Goal: Navigation & Orientation: Find specific page/section

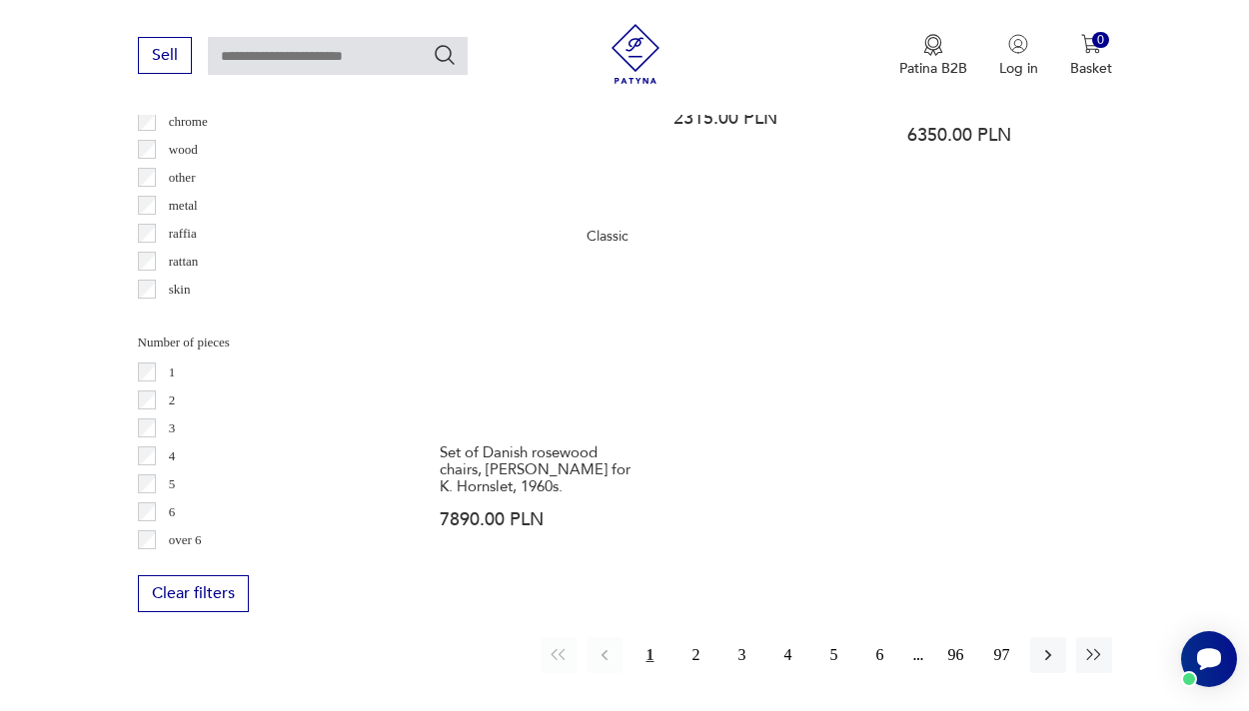
scroll to position [2729, 0]
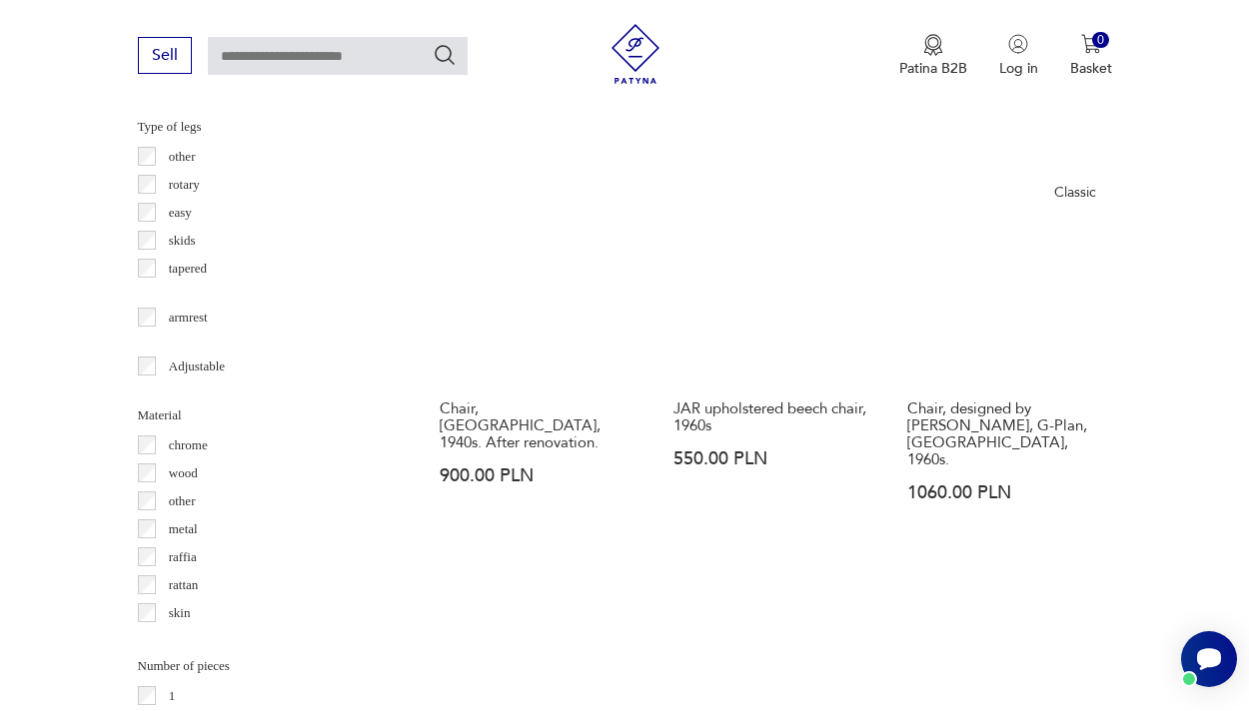
scroll to position [2935, 0]
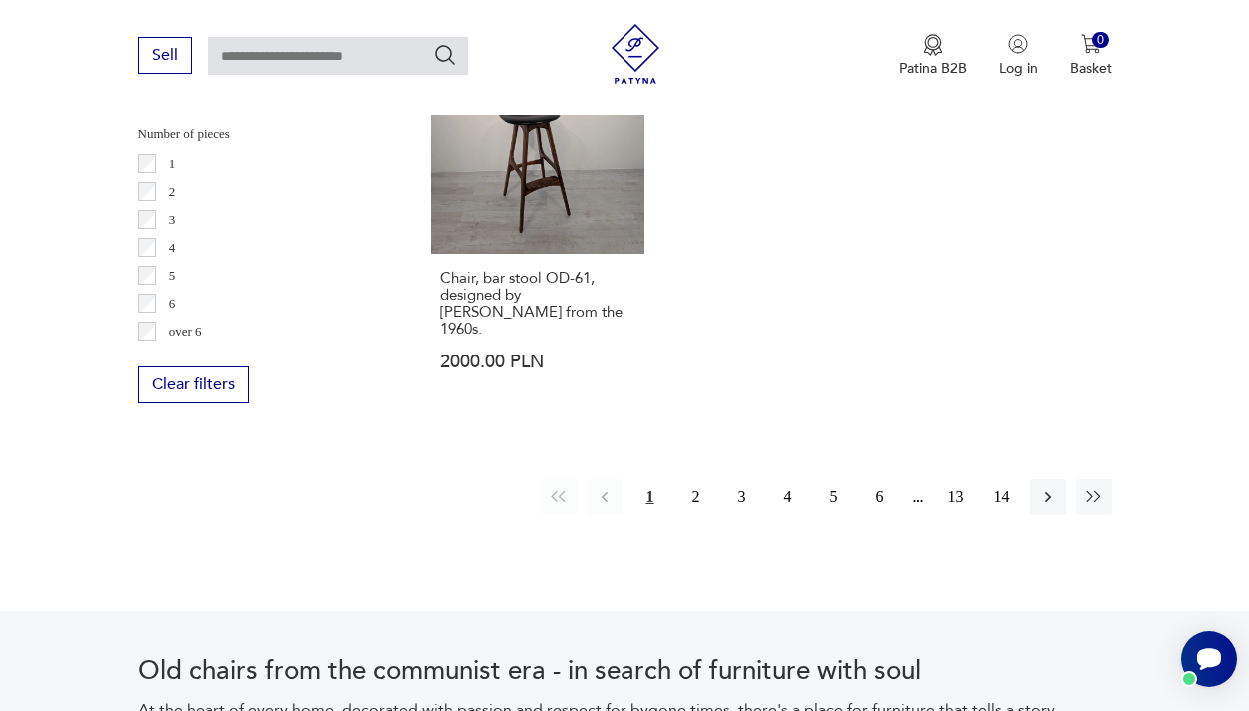
click at [151, 200] on div "2" at bounding box center [260, 192] width 245 height 28
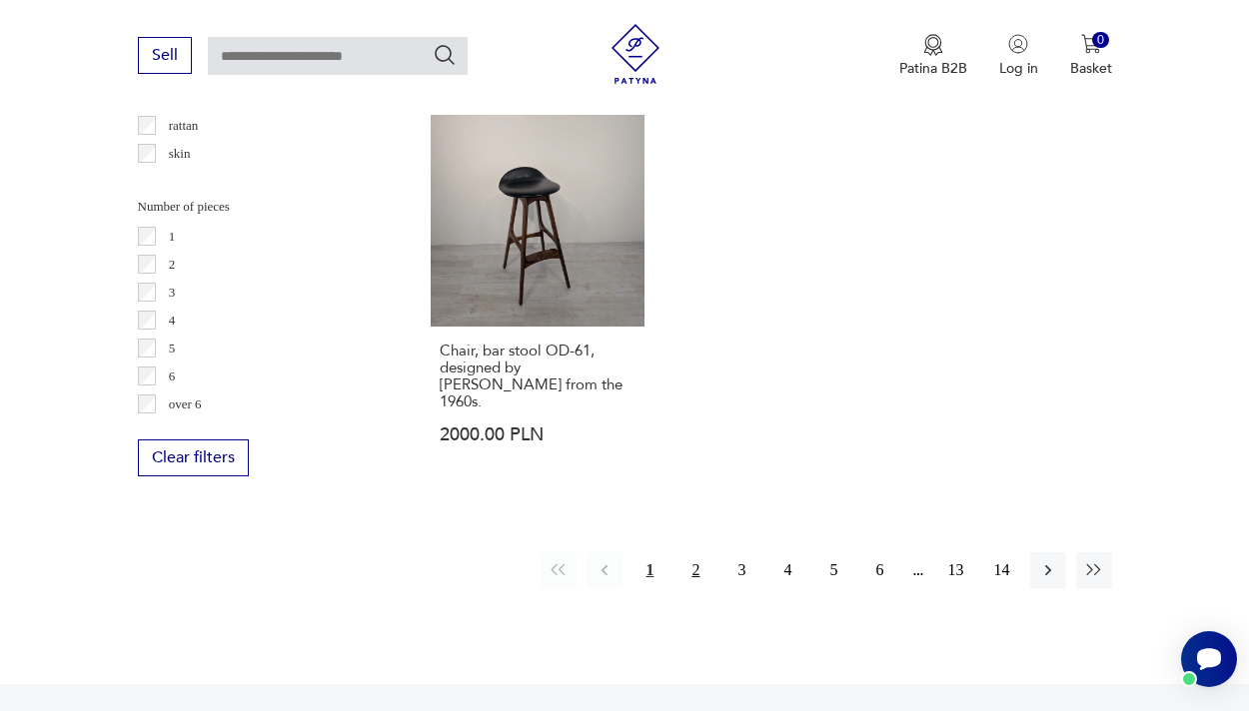
scroll to position [2862, 0]
click at [696, 563] on font "2" at bounding box center [696, 571] width 8 height 17
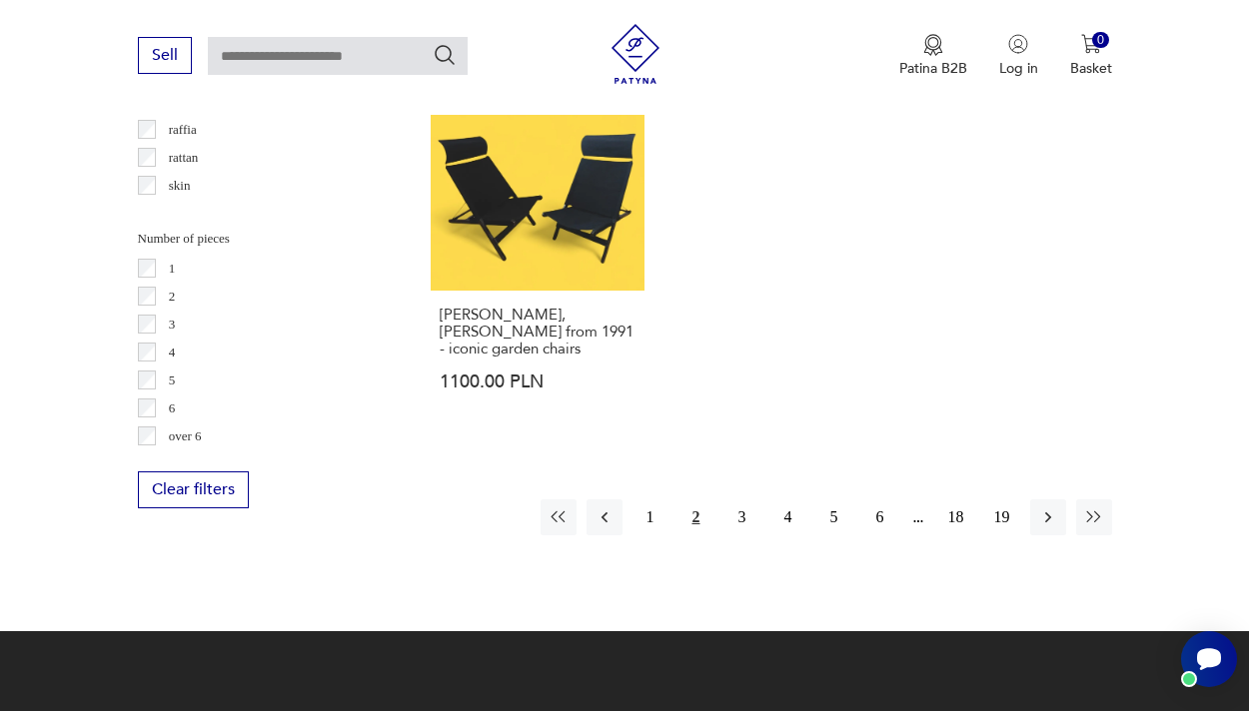
scroll to position [2830, 0]
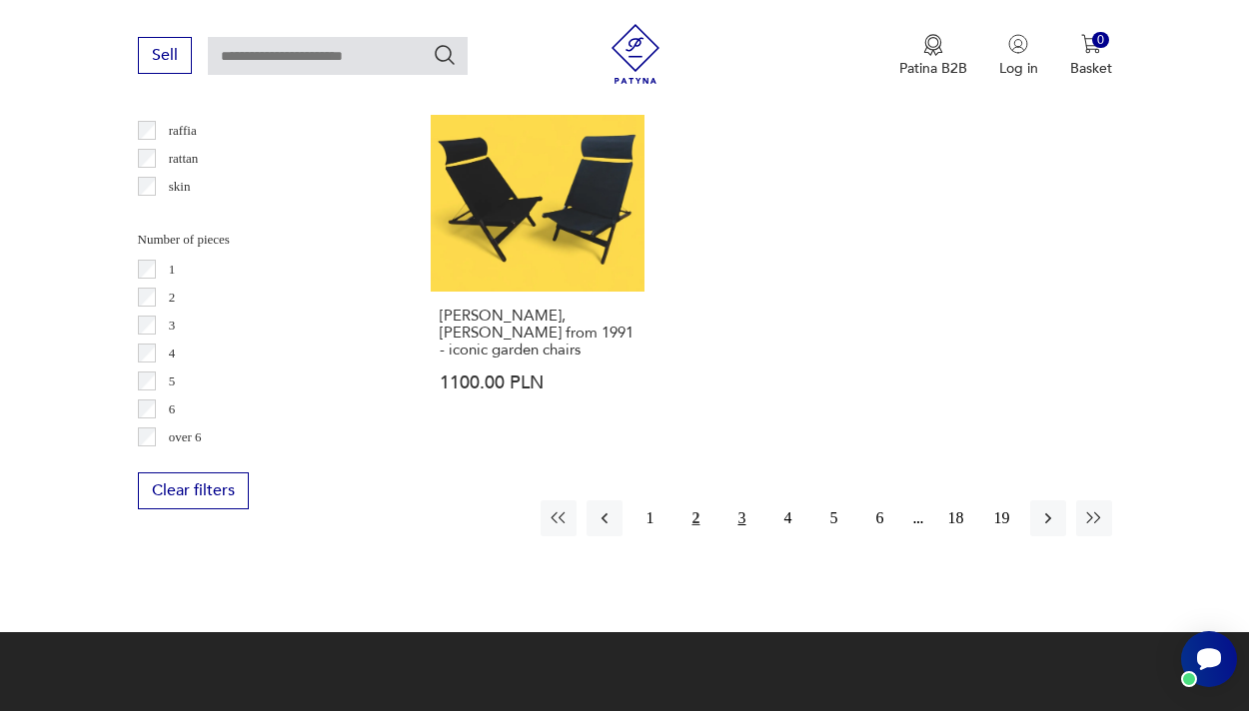
click at [740, 510] on font "3" at bounding box center [742, 518] width 8 height 17
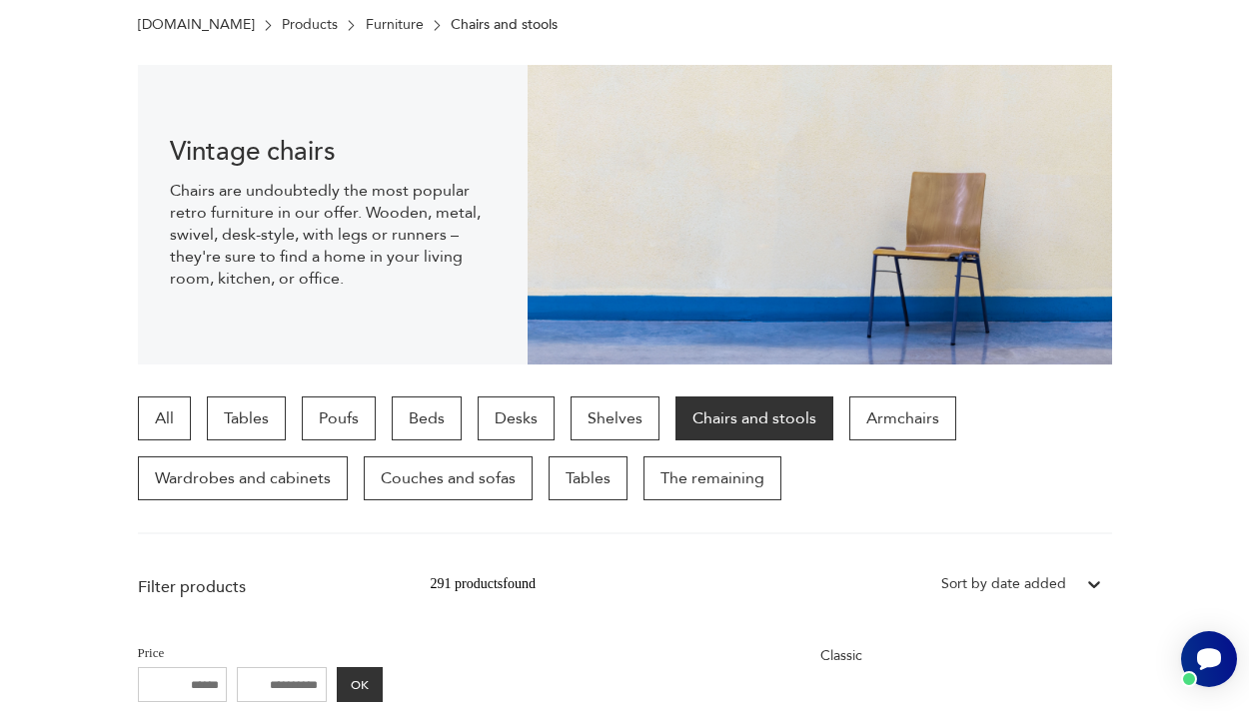
scroll to position [87, 0]
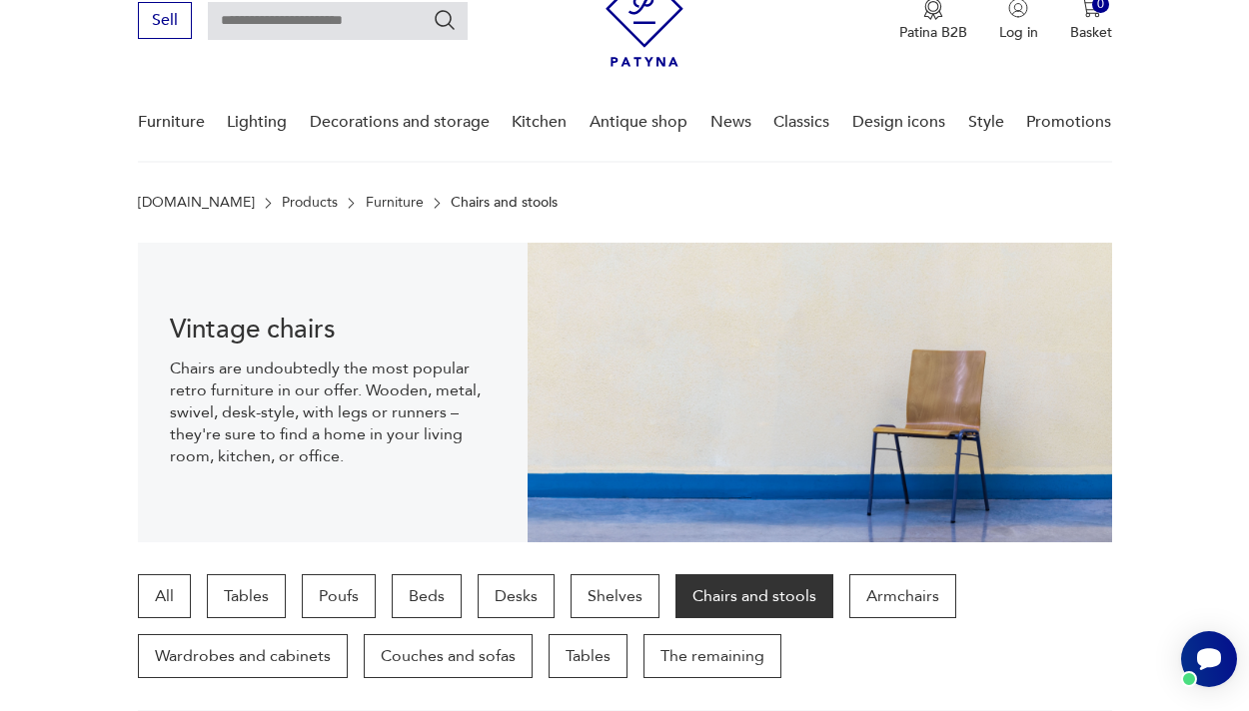
click at [644, 41] on img at bounding box center [644, 18] width 78 height 97
